Goal: Task Accomplishment & Management: Manage account settings

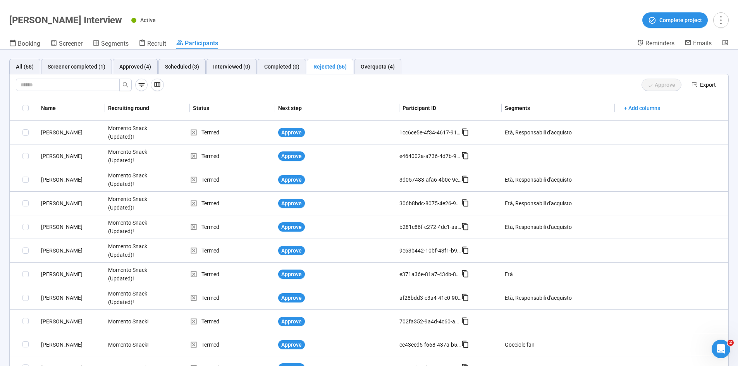
drag, startPoint x: 532, startPoint y: 67, endPoint x: 635, endPoint y: 101, distance: 109.1
click at [532, 67] on div "All (68) Screener completed (1) Approved (4) Scheduled (3) Interviewed (0) Comp…" at bounding box center [368, 66] width 719 height 15
click at [663, 44] on span "Reminders" at bounding box center [659, 42] width 29 height 7
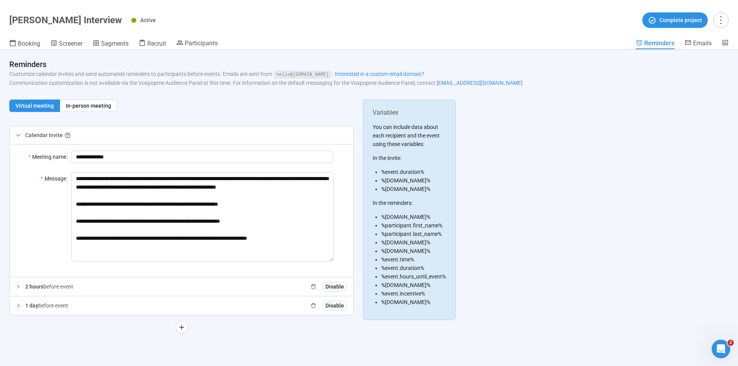
click at [69, 321] on div "**********" at bounding box center [181, 220] width 344 height 240
click at [699, 46] on span "Emails" at bounding box center [702, 42] width 19 height 7
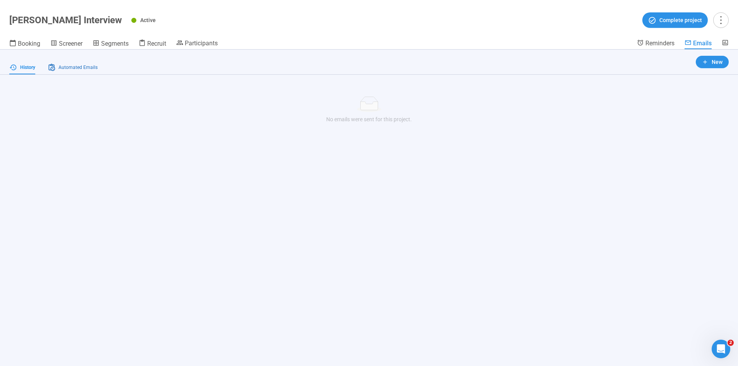
click at [70, 67] on span "Automated Emails" at bounding box center [77, 67] width 39 height 7
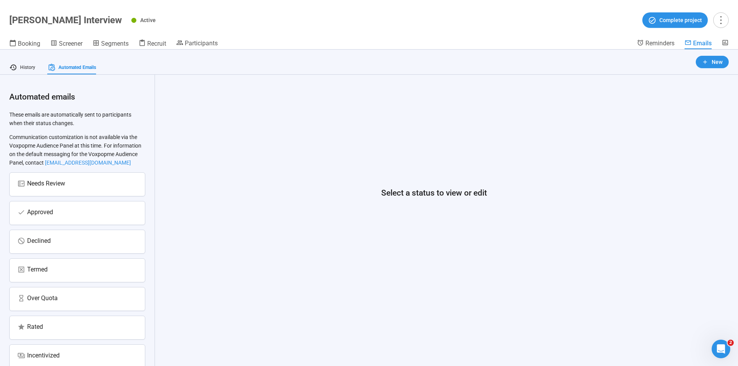
click at [322, 179] on div "Select a status to view or edit" at bounding box center [433, 193] width 539 height 218
click at [656, 43] on span "Reminders" at bounding box center [659, 42] width 29 height 7
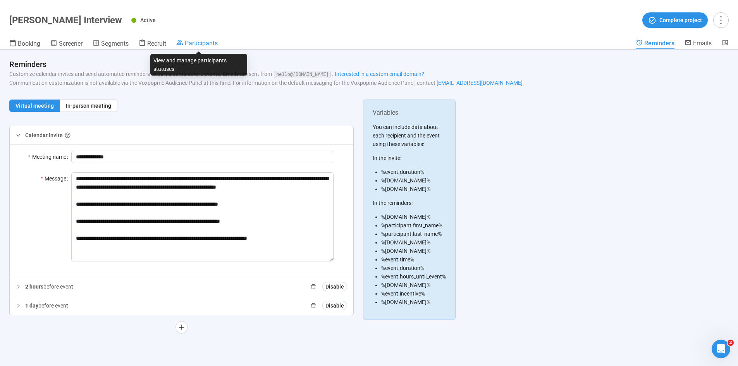
click at [183, 39] on icon at bounding box center [179, 42] width 7 height 7
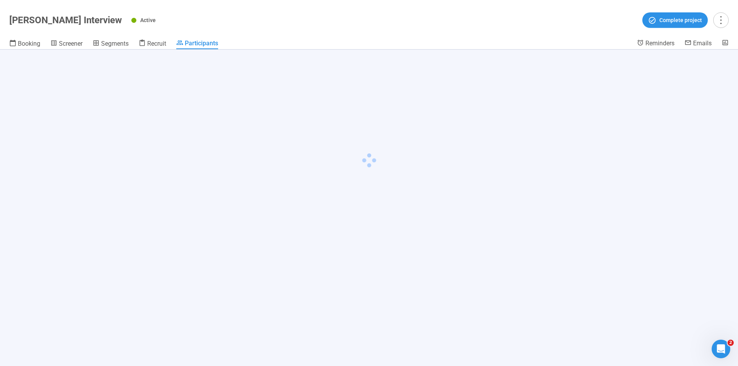
click at [279, 25] on div "Active Complete project" at bounding box center [429, 19] width 597 height 15
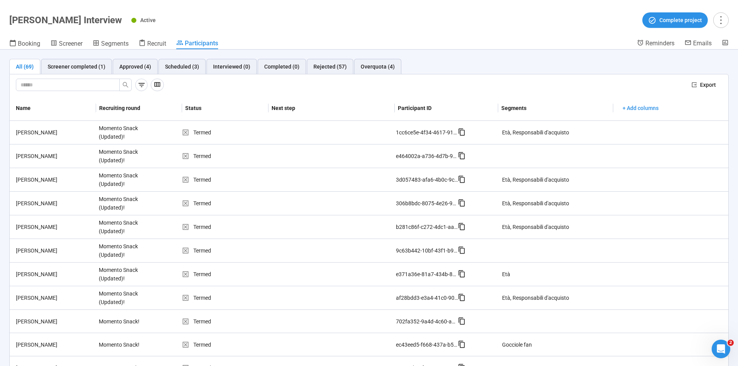
click at [472, 79] on div at bounding box center [350, 85] width 669 height 12
click at [182, 65] on div "Scheduled (3)" at bounding box center [182, 66] width 34 height 9
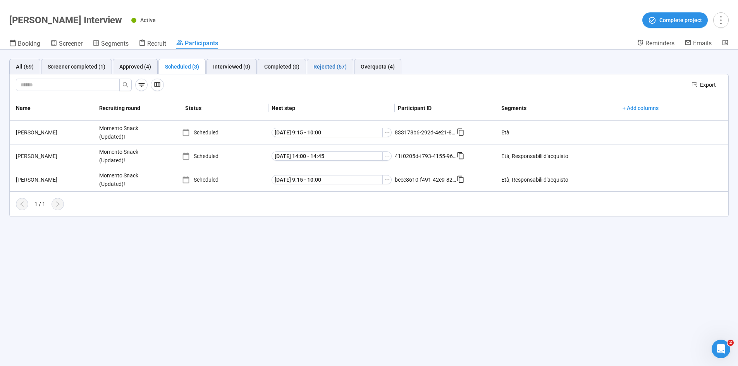
click at [320, 66] on div "Rejected (57)" at bounding box center [329, 66] width 33 height 9
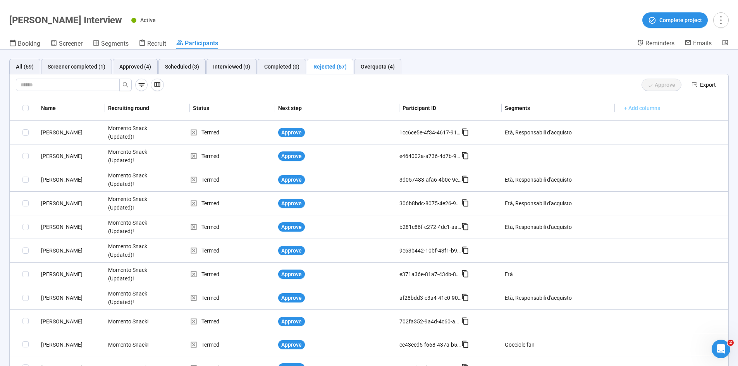
click at [641, 112] on button "+ Add columns" at bounding box center [642, 108] width 48 height 12
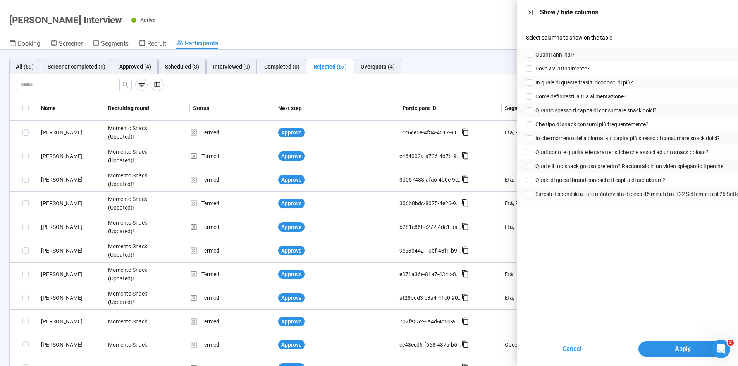
click at [592, 56] on div "Quanti anni hai?" at bounding box center [627, 55] width 221 height 14
click at [529, 52] on span at bounding box center [529, 55] width 6 height 6
click at [661, 353] on button "Apply" at bounding box center [682, 348] width 89 height 15
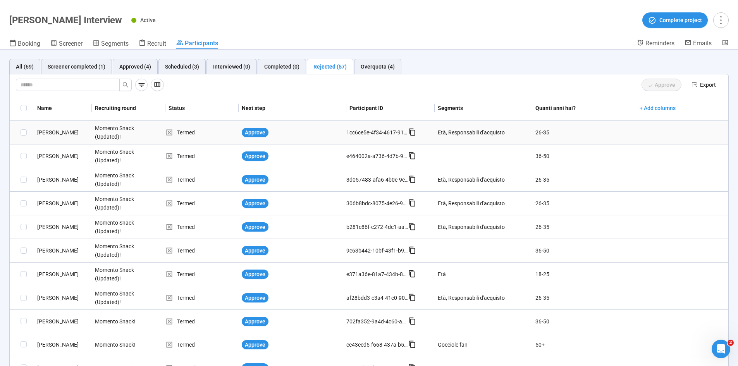
click at [55, 132] on div "[PERSON_NAME]" at bounding box center [63, 132] width 58 height 9
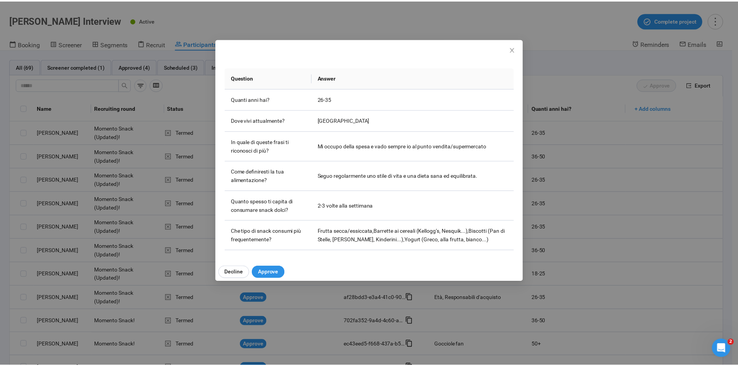
scroll to position [116, 0]
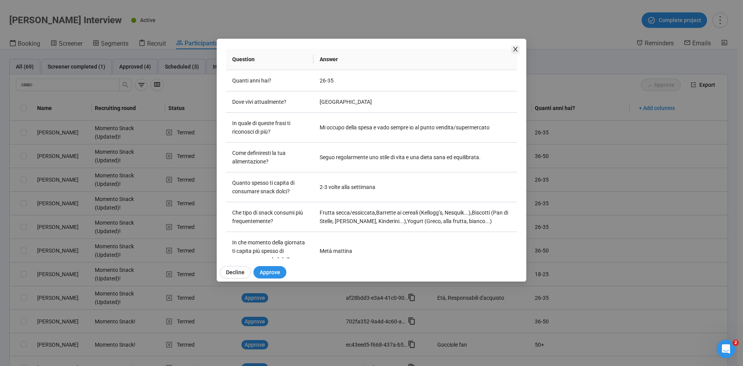
click at [517, 50] on icon "close" at bounding box center [515, 49] width 4 height 5
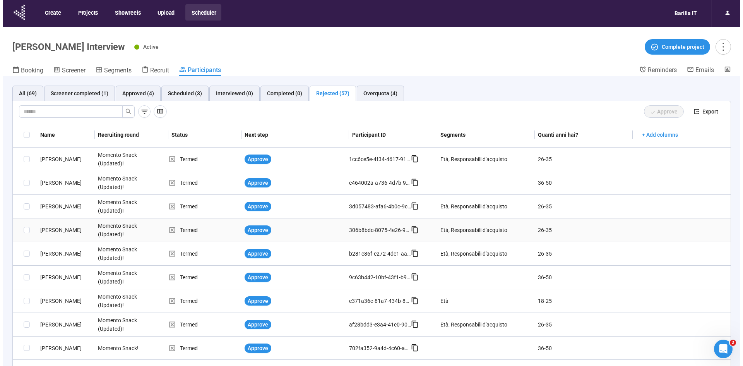
scroll to position [0, 0]
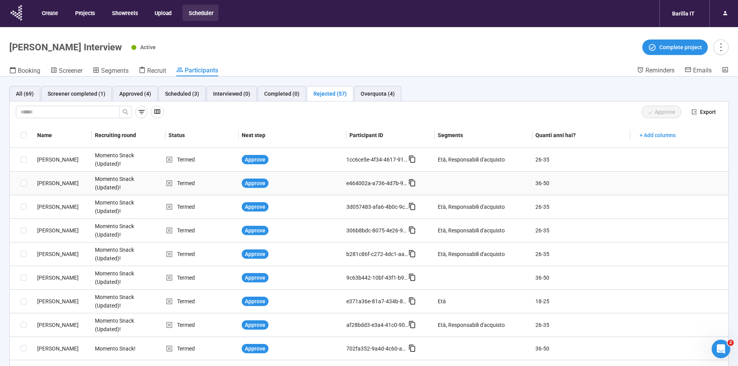
click at [52, 182] on div "[PERSON_NAME]" at bounding box center [63, 183] width 58 height 9
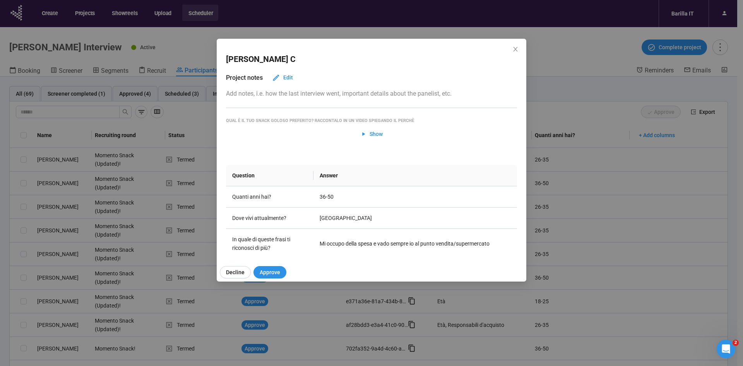
click at [592, 102] on div "[PERSON_NAME] Project notes Edit Add notes, i.e. how the last interview went, i…" at bounding box center [371, 183] width 743 height 366
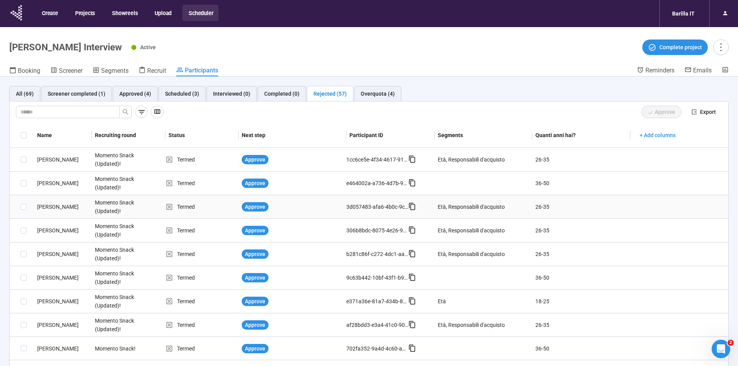
click at [53, 204] on div "[PERSON_NAME]" at bounding box center [63, 207] width 58 height 9
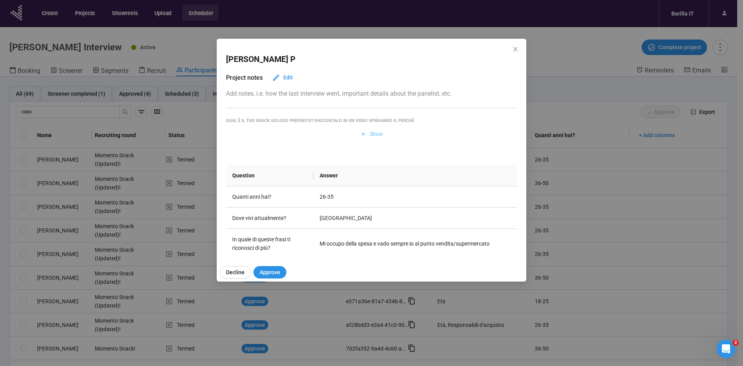
click at [373, 136] on span "Show" at bounding box center [376, 134] width 13 height 9
